Goal: Find specific page/section: Find specific page/section

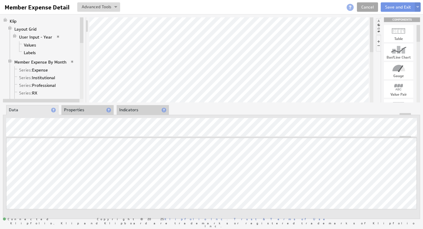
click at [370, 6] on link "Cancel" at bounding box center [367, 6] width 21 height 9
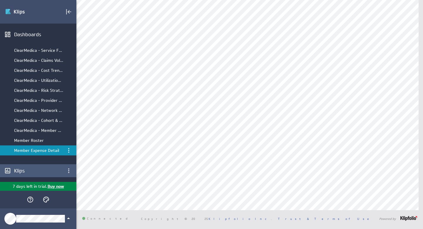
click at [28, 169] on div "Klips" at bounding box center [38, 170] width 48 height 6
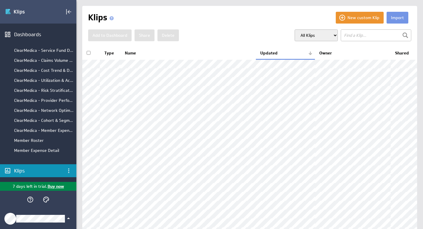
click at [66, 219] on icon "Klipfolio Account" at bounding box center [68, 218] width 7 height 7
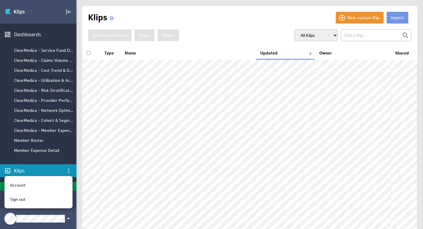
click at [48, 14] on div at bounding box center [211, 114] width 423 height 229
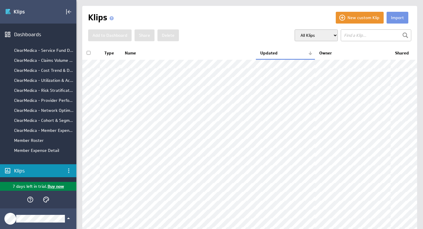
click at [41, 171] on div "Klips" at bounding box center [38, 170] width 48 height 6
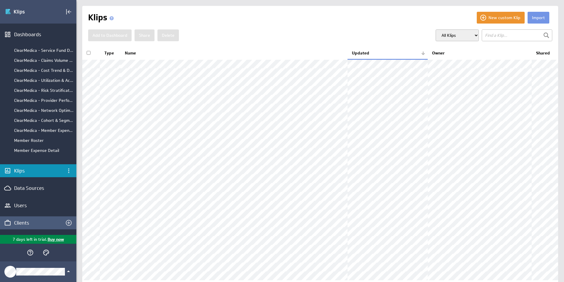
click at [21, 223] on div "Clients" at bounding box center [33, 222] width 39 height 6
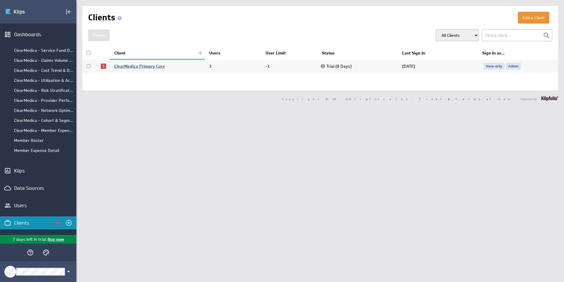
click at [138, 65] on link "ClearMedica Primary Care" at bounding box center [139, 65] width 51 height 5
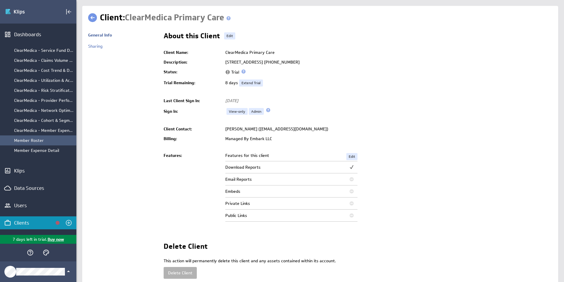
click at [22, 139] on div "Member Roster" at bounding box center [43, 140] width 59 height 5
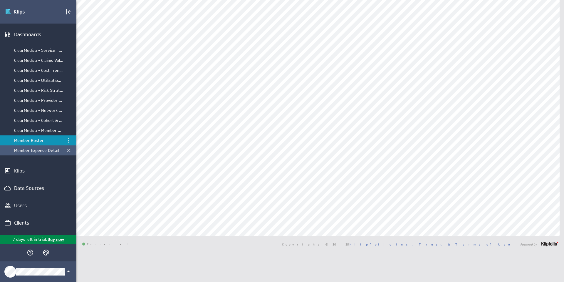
click at [38, 150] on div "Member Expense Detail" at bounding box center [38, 150] width 49 height 5
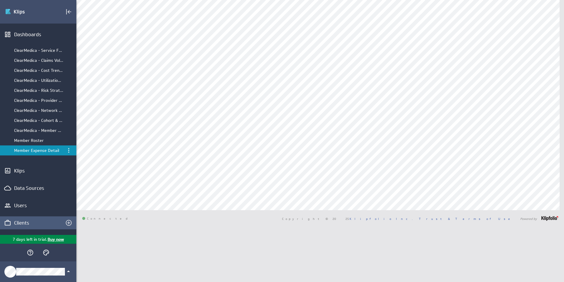
click at [24, 221] on div "Clients" at bounding box center [33, 222] width 39 height 6
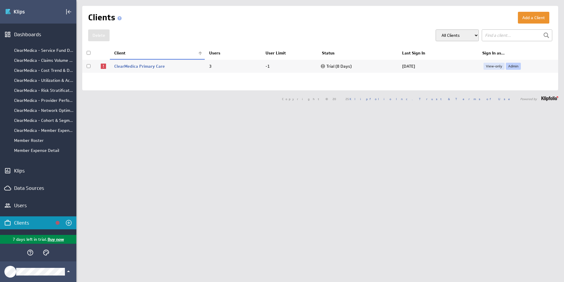
click at [509, 65] on link "Admin" at bounding box center [513, 66] width 15 height 7
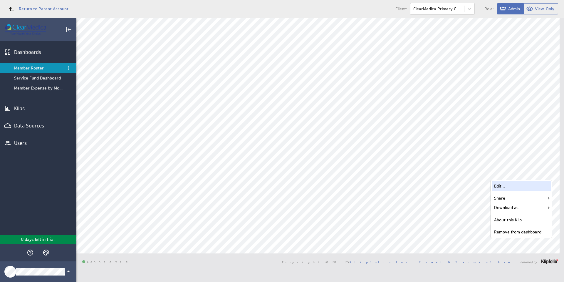
click at [522, 185] on div "Edit..." at bounding box center [521, 185] width 59 height 9
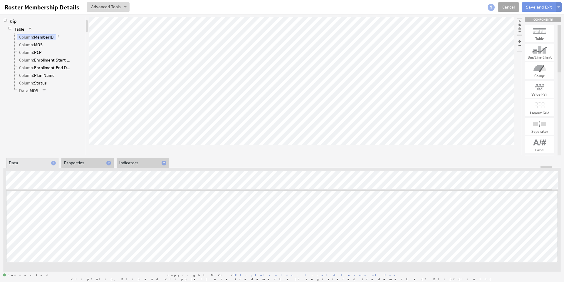
click at [511, 6] on link "Cancel" at bounding box center [508, 6] width 21 height 9
